Goal: Task Accomplishment & Management: Complete application form

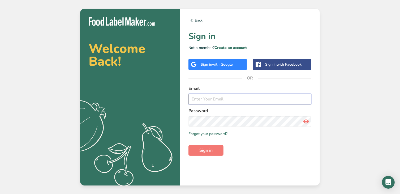
click at [209, 101] on input "email" at bounding box center [250, 99] width 123 height 11
type input "[PERSON_NAME][EMAIL_ADDRESS][DOMAIN_NAME]"
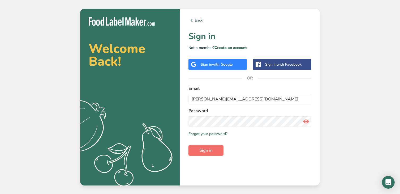
click at [218, 149] on button "Sign in" at bounding box center [206, 150] width 35 height 11
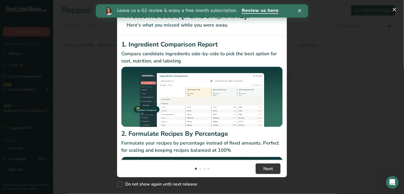
click at [300, 10] on icon "Close" at bounding box center [299, 10] width 3 height 3
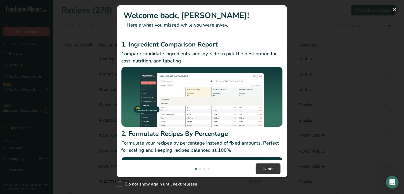
click at [393, 7] on button "New Features" at bounding box center [394, 9] width 8 height 8
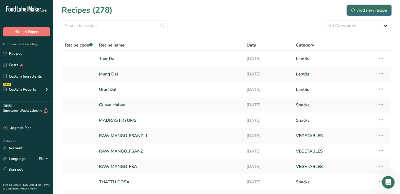
click at [356, 8] on div "Add new recipe" at bounding box center [370, 10] width 36 height 6
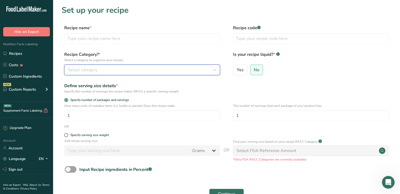
click at [89, 71] on span "Select category" at bounding box center [83, 70] width 30 height 6
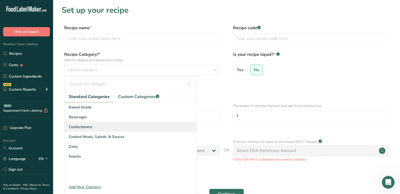
click at [88, 125] on span "Confectionery" at bounding box center [81, 127] width 24 height 6
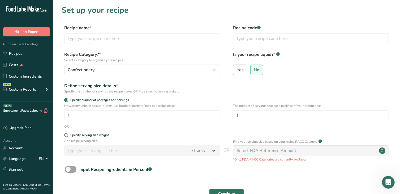
click at [238, 72] on span "Yes" at bounding box center [240, 69] width 7 height 5
click at [237, 71] on input "Yes" at bounding box center [234, 69] width 3 height 3
radio input "true"
radio input "false"
select select "22"
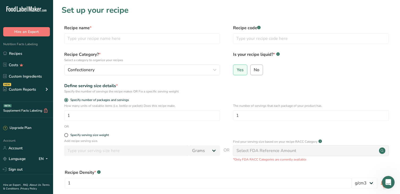
click at [255, 69] on span "No" at bounding box center [257, 69] width 6 height 5
click at [254, 69] on input "No" at bounding box center [252, 69] width 3 height 3
radio input "true"
radio input "false"
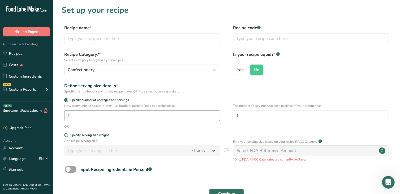
scroll to position [27, 0]
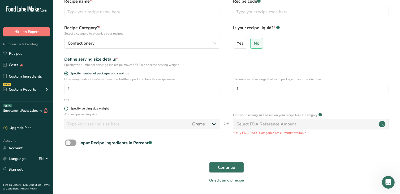
click at [67, 109] on span at bounding box center [66, 108] width 4 height 4
click at [67, 109] on input "Specify serving size weight" at bounding box center [65, 108] width 3 height 3
radio input "true"
radio input "false"
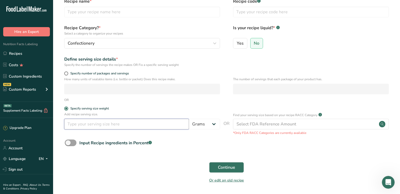
click at [138, 124] on input "number" at bounding box center [126, 124] width 125 height 11
type input "25"
click at [225, 134] on span "OR" at bounding box center [227, 127] width 6 height 15
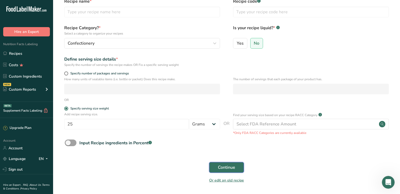
click at [236, 167] on button "Continue" at bounding box center [226, 167] width 35 height 11
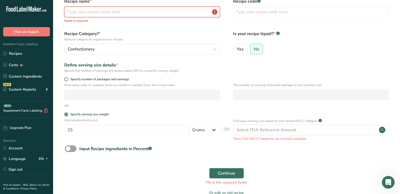
click at [87, 13] on input "text" at bounding box center [142, 12] width 156 height 11
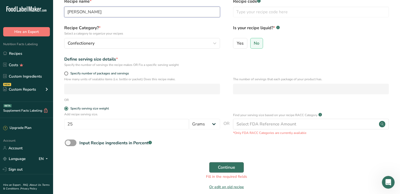
type input "Banana Halwa"
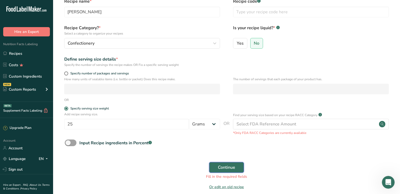
click at [216, 164] on button "Continue" at bounding box center [226, 167] width 35 height 11
click at [232, 168] on span "Continue" at bounding box center [226, 167] width 17 height 6
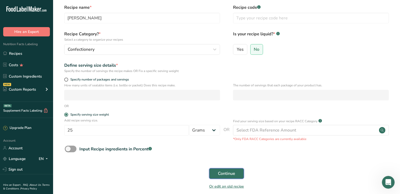
scroll to position [45, 0]
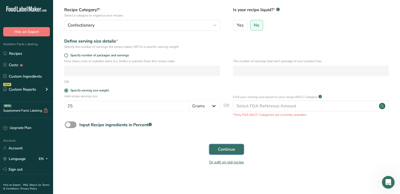
click at [229, 151] on span "Continue" at bounding box center [226, 149] width 17 height 6
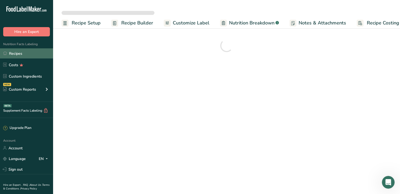
click at [20, 54] on link "Recipes" at bounding box center [26, 53] width 53 height 10
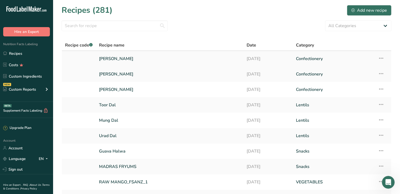
click at [384, 57] on icon at bounding box center [381, 58] width 6 height 10
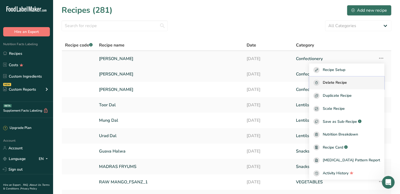
click at [347, 82] on span "Delete Recipe" at bounding box center [335, 83] width 24 height 6
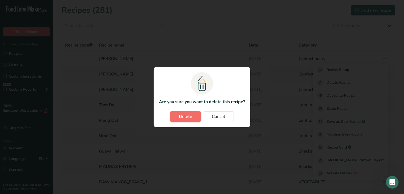
click at [172, 114] on button "Delete" at bounding box center [185, 116] width 31 height 11
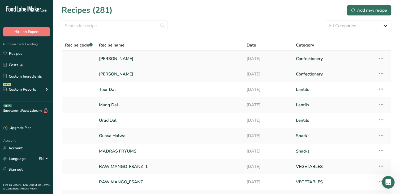
click at [381, 57] on icon at bounding box center [381, 58] width 6 height 10
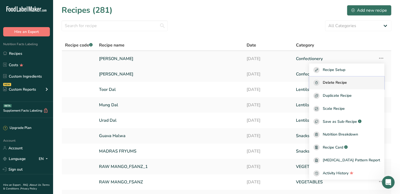
click at [347, 83] on span "Delete Recipe" at bounding box center [335, 83] width 24 height 6
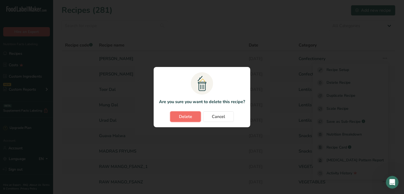
click at [181, 115] on span "Delete" at bounding box center [185, 116] width 13 height 6
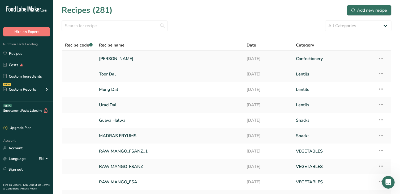
click at [126, 58] on link "Banana Halwa" at bounding box center [169, 58] width 141 height 11
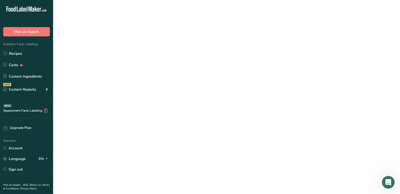
click at [126, 58] on link "Banana Halwa" at bounding box center [169, 58] width 141 height 11
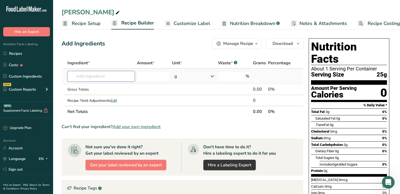
click at [117, 74] on input "text" at bounding box center [100, 76] width 67 height 11
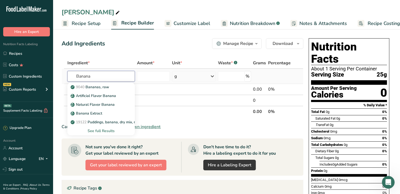
type input "Banana"
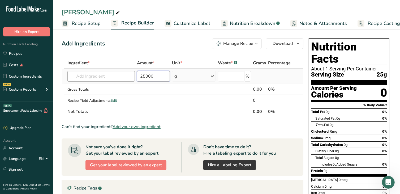
type input "25000"
click at [110, 94] on td "Gross Totals" at bounding box center [101, 89] width 70 height 11
click at [277, 77] on td at bounding box center [279, 76] width 25 height 15
click at [115, 12] on icon at bounding box center [117, 12] width 5 height 7
click at [101, 74] on input "text" at bounding box center [100, 76] width 67 height 11
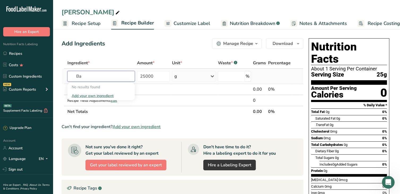
type input "B"
click at [140, 125] on span "Add your own ingredient" at bounding box center [137, 126] width 48 height 6
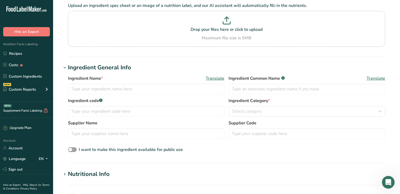
scroll to position [53, 0]
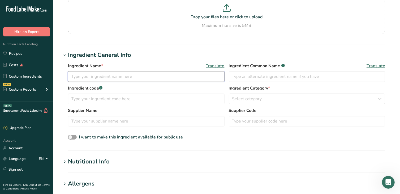
click at [94, 77] on input "text" at bounding box center [146, 76] width 157 height 11
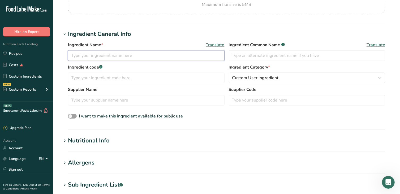
scroll to position [106, 0]
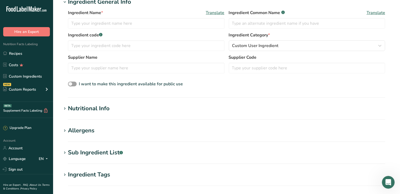
click at [99, 109] on div "Nutritional Info" at bounding box center [89, 108] width 42 height 9
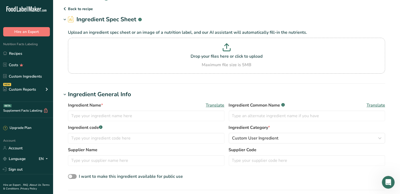
scroll to position [27, 0]
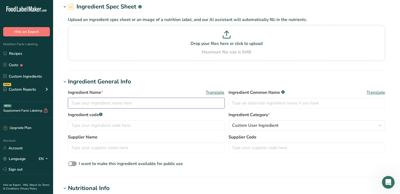
click at [91, 104] on input "text" at bounding box center [146, 103] width 157 height 11
click at [160, 126] on input "text" at bounding box center [146, 125] width 157 height 11
click at [198, 101] on input "Banana" at bounding box center [146, 103] width 157 height 11
click at [132, 126] on input "text" at bounding box center [146, 125] width 157 height 11
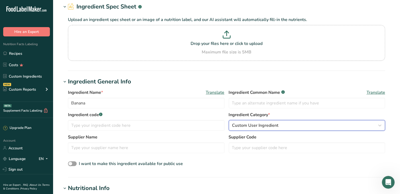
click at [270, 125] on span "Custom User Ingredient" at bounding box center [255, 125] width 46 height 6
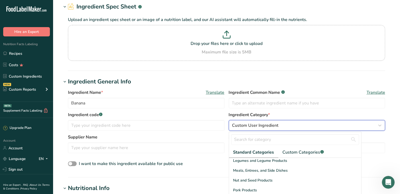
scroll to position [186, 0]
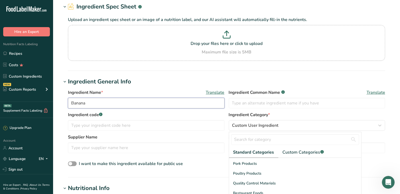
click at [88, 103] on input "Banana" at bounding box center [146, 103] width 157 height 11
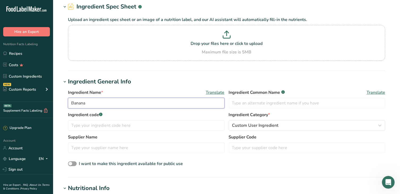
drag, startPoint x: 88, startPoint y: 103, endPoint x: 57, endPoint y: 102, distance: 31.3
type input "Ripened Nendra Banana"
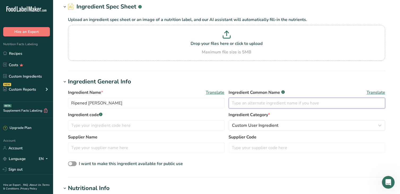
click at [237, 102] on input "text" at bounding box center [307, 103] width 157 height 11
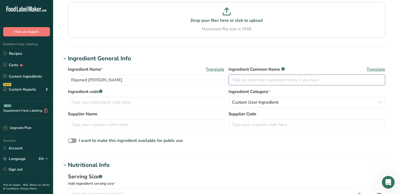
scroll to position [37, 0]
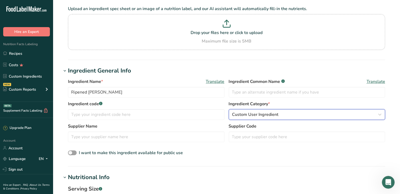
click at [274, 113] on span "Custom User Ingredient" at bounding box center [255, 114] width 46 height 6
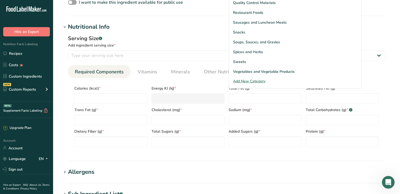
scroll to position [197, 0]
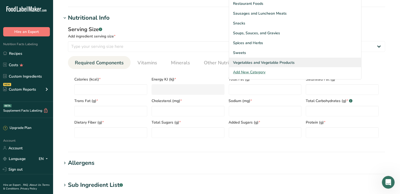
click at [282, 60] on span "Vegetables and Vegetable Products" at bounding box center [264, 63] width 62 height 6
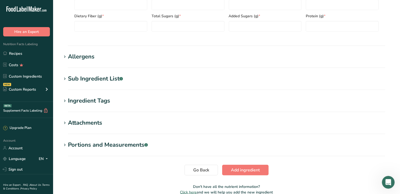
scroll to position [276, 0]
